Goal: Obtain resource: Download file/media

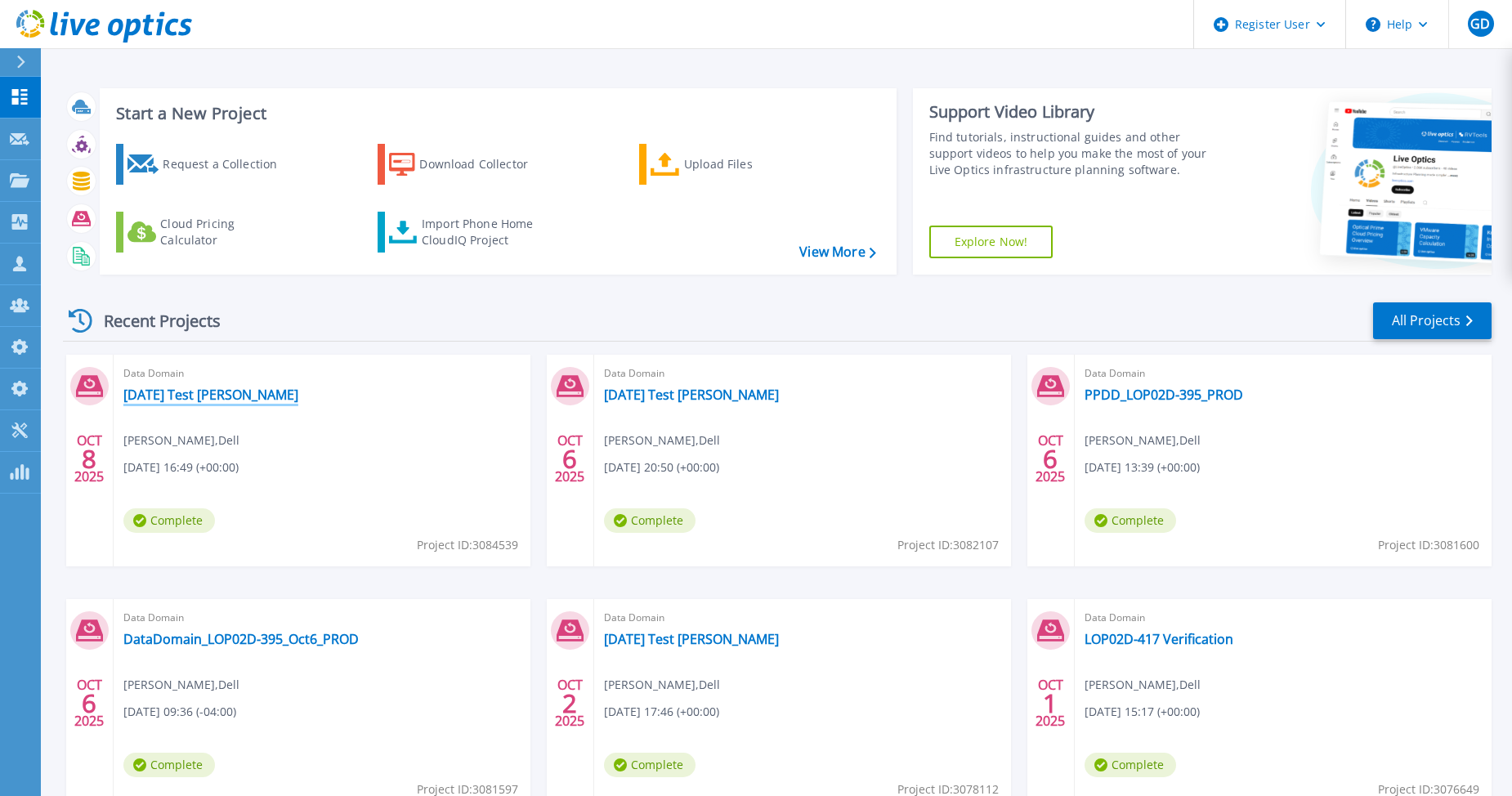
click at [199, 398] on link "[DATE] Test [PERSON_NAME]" at bounding box center [210, 394] width 175 height 16
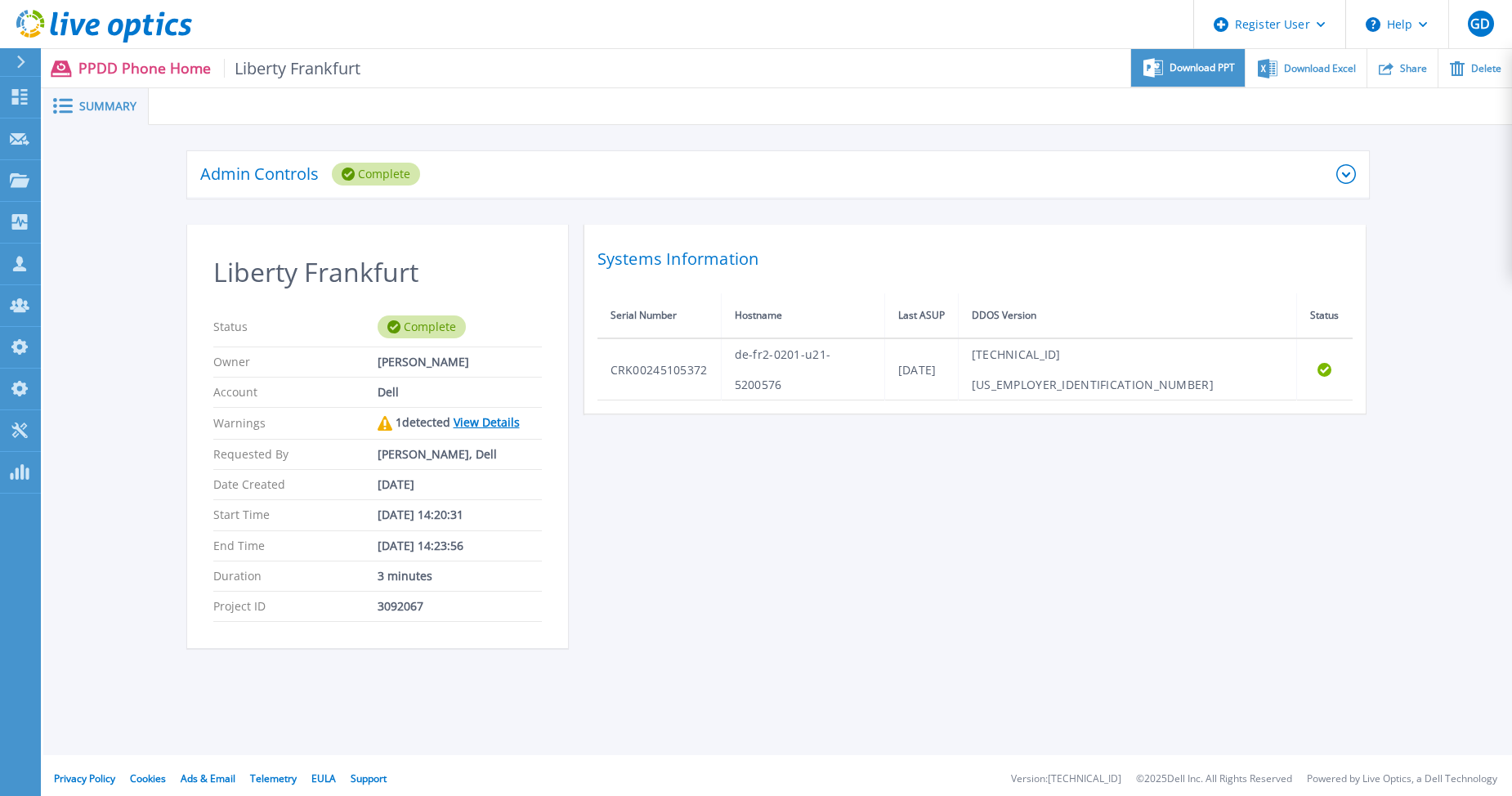
click at [1170, 70] on span "Download PPT" at bounding box center [1201, 67] width 65 height 9
click at [1444, 178] on div "Admin Controls Complete Download Raw Files Retry Delete Liberty Frankfurt Statu…" at bounding box center [777, 408] width 1468 height 567
click at [1275, 67] on icon at bounding box center [1272, 68] width 3 height 2
